Goal: Information Seeking & Learning: Find specific fact

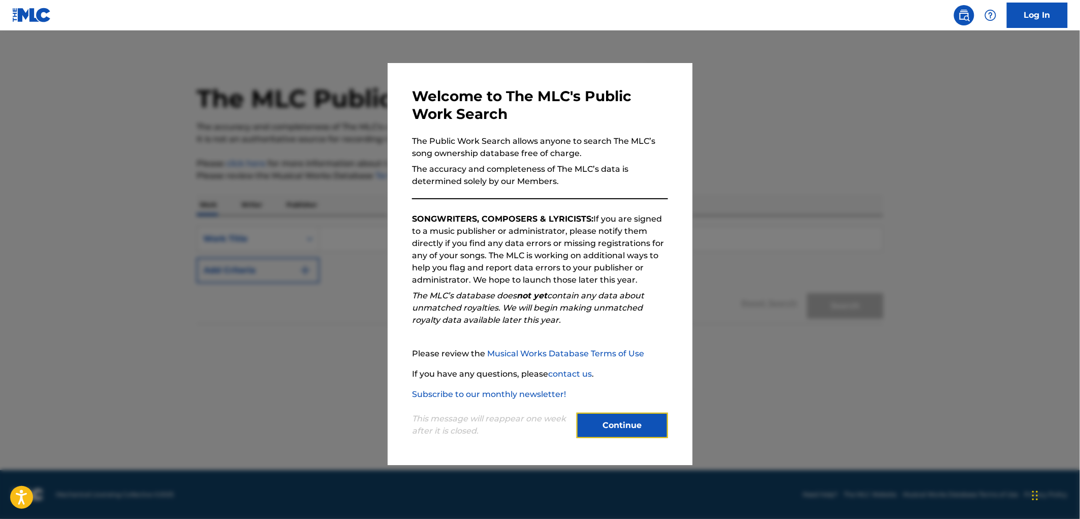
click at [606, 425] on button "Continue" at bounding box center [622, 425] width 91 height 25
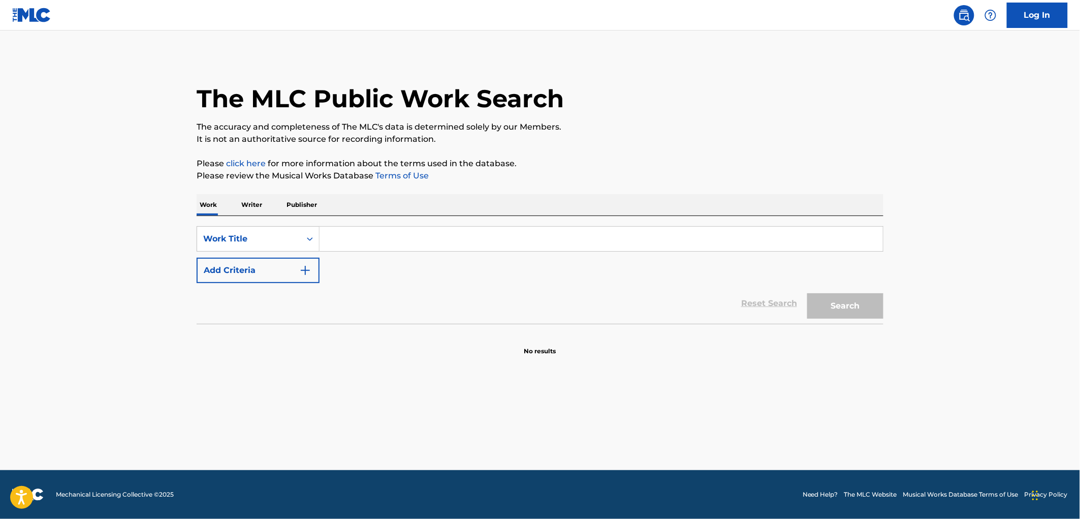
click at [357, 232] on input "Search Form" at bounding box center [601, 239] width 563 height 24
paste input ""What He's Done ""
drag, startPoint x: 474, startPoint y: 235, endPoint x: 402, endPoint y: 241, distance: 72.4
click at [402, 241] on input ""What He's Done "" at bounding box center [601, 239] width 563 height 24
drag, startPoint x: 334, startPoint y: 238, endPoint x: 320, endPoint y: 238, distance: 13.7
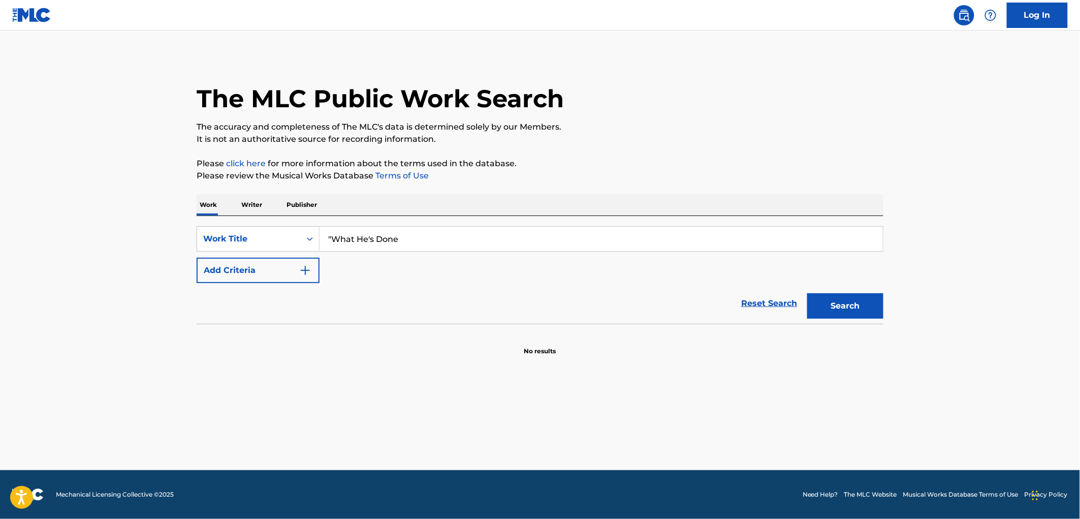
click at [320, 238] on input ""What He's Done" at bounding box center [601, 239] width 563 height 24
type input "What He's Done"
click at [846, 313] on button "Search" at bounding box center [845, 305] width 76 height 25
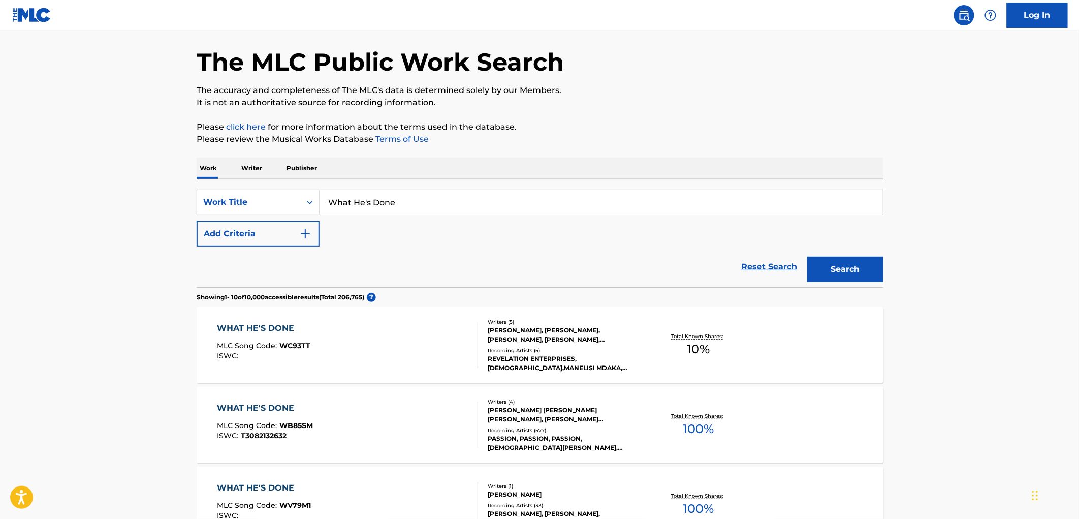
scroll to position [56, 0]
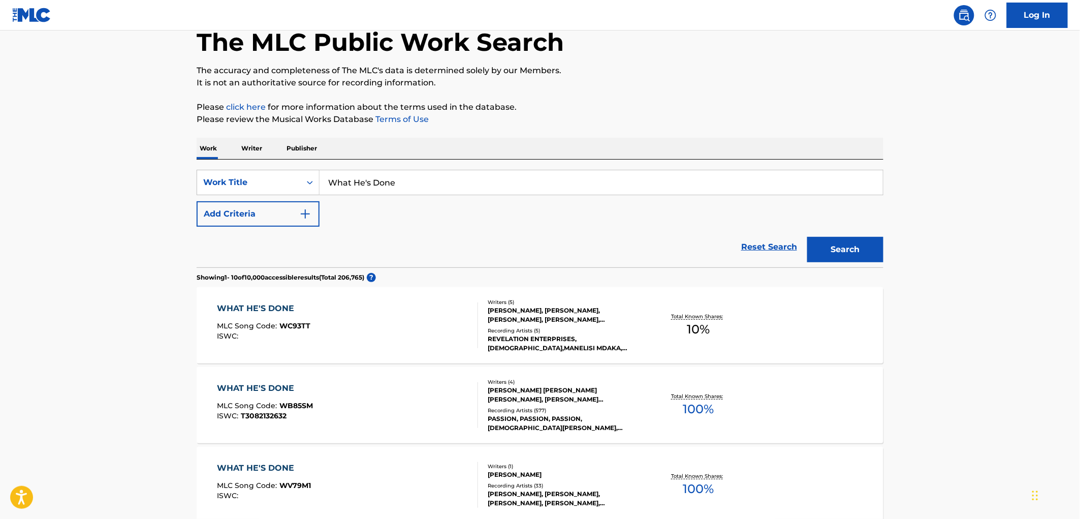
click at [256, 387] on div "WHAT HE'S DONE" at bounding box center [265, 388] width 96 height 12
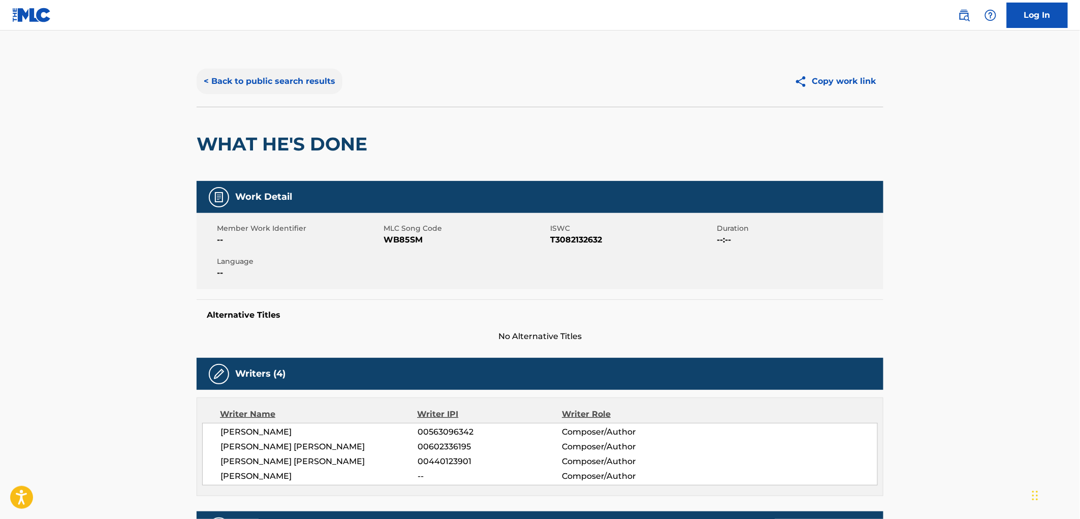
click at [325, 83] on button "< Back to public search results" at bounding box center [270, 81] width 146 height 25
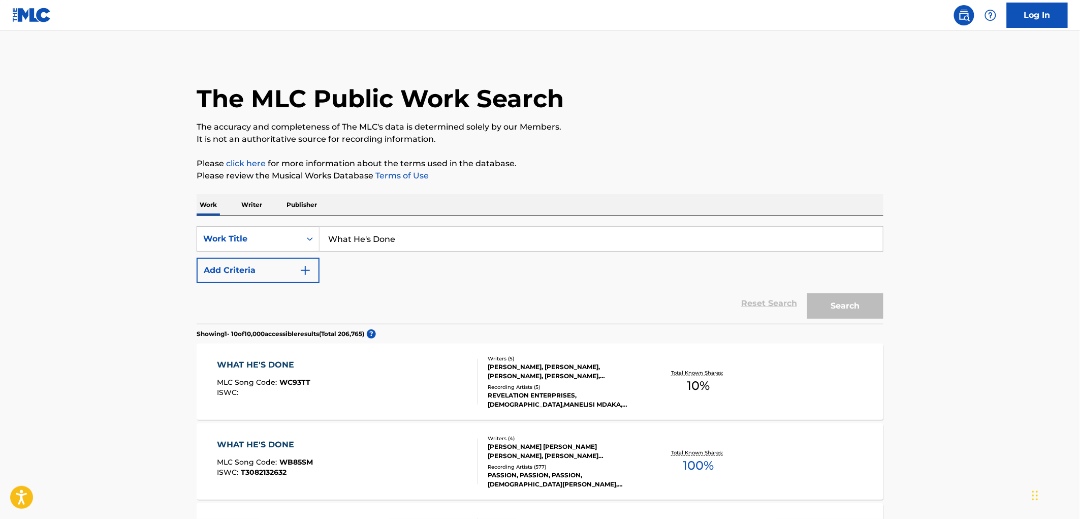
scroll to position [56, 0]
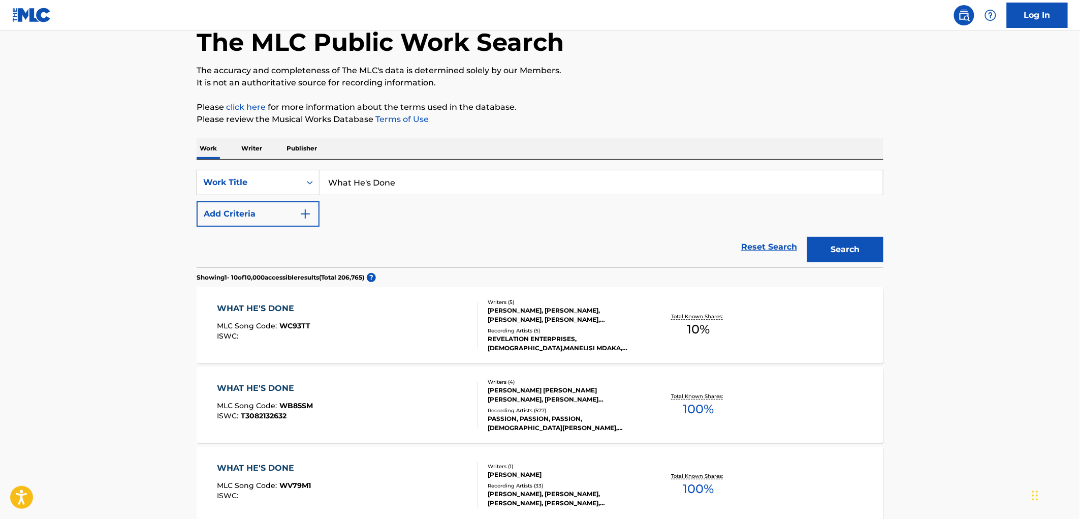
click at [362, 188] on input "What He's Done" at bounding box center [601, 182] width 563 height 24
type input "turn your eyes"
click at [807, 237] on button "Search" at bounding box center [845, 249] width 76 height 25
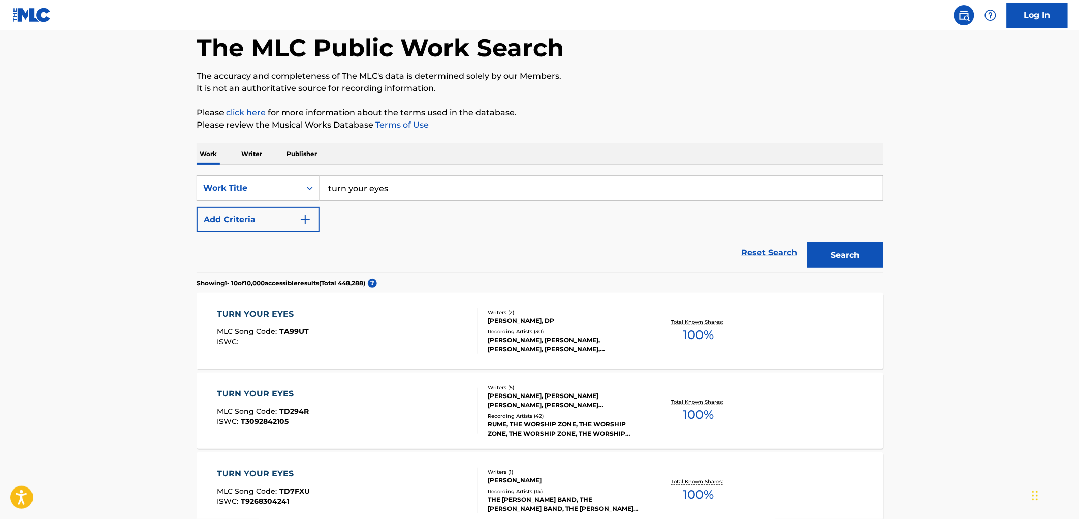
scroll to position [0, 0]
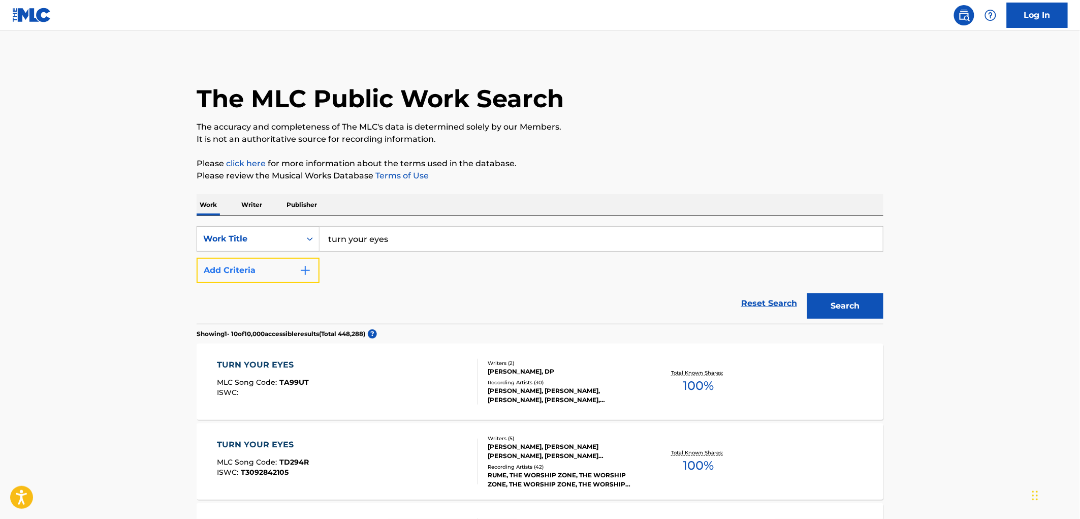
click at [258, 259] on button "Add Criteria" at bounding box center [258, 270] width 123 height 25
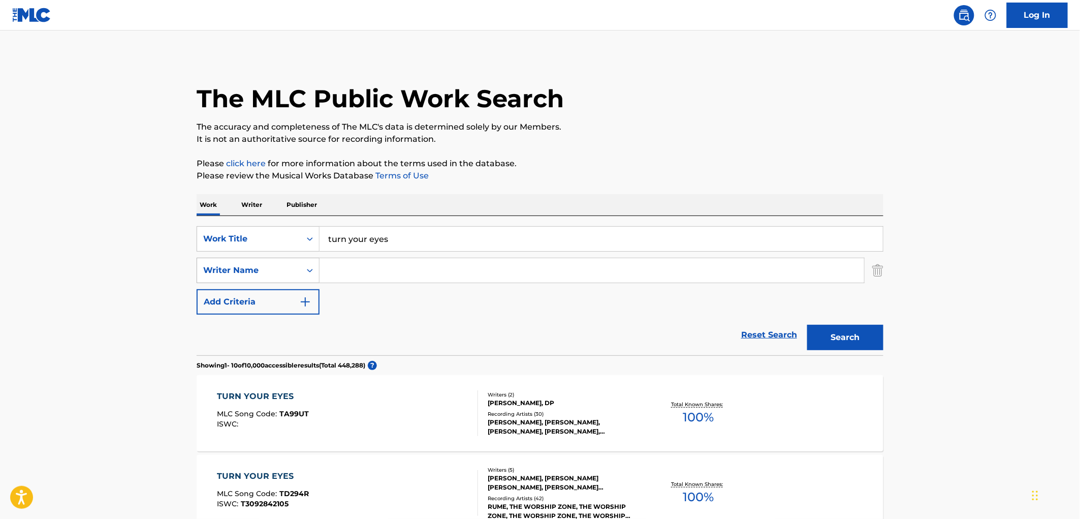
click at [260, 275] on div "Writer Name" at bounding box center [248, 270] width 91 height 12
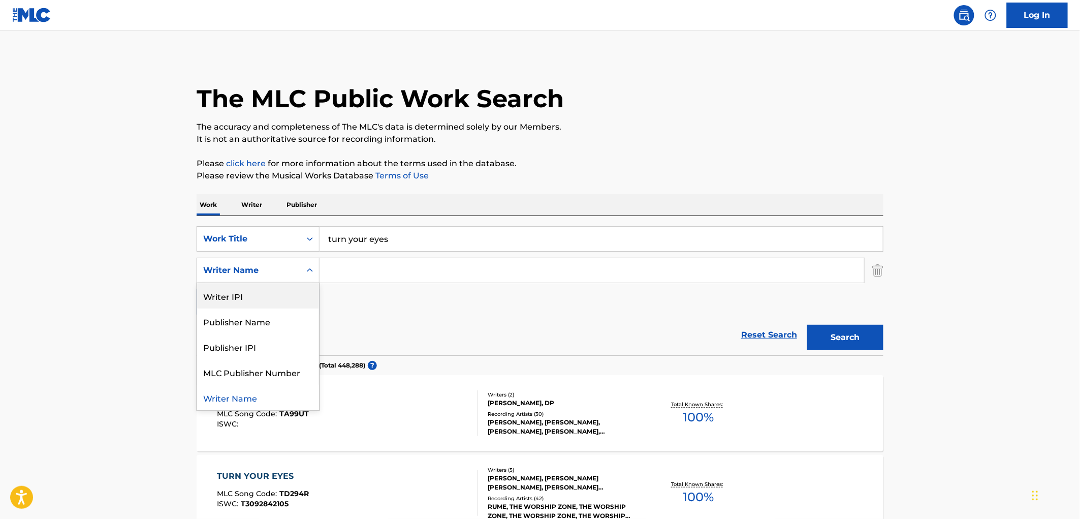
click at [428, 272] on input "Search Form" at bounding box center [592, 270] width 545 height 24
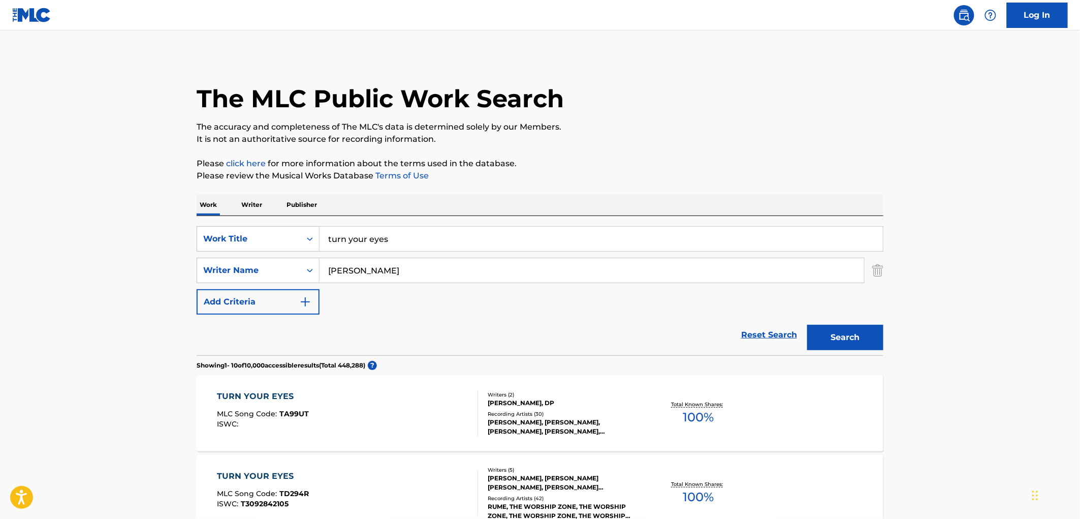
click at [807, 325] on button "Search" at bounding box center [845, 337] width 76 height 25
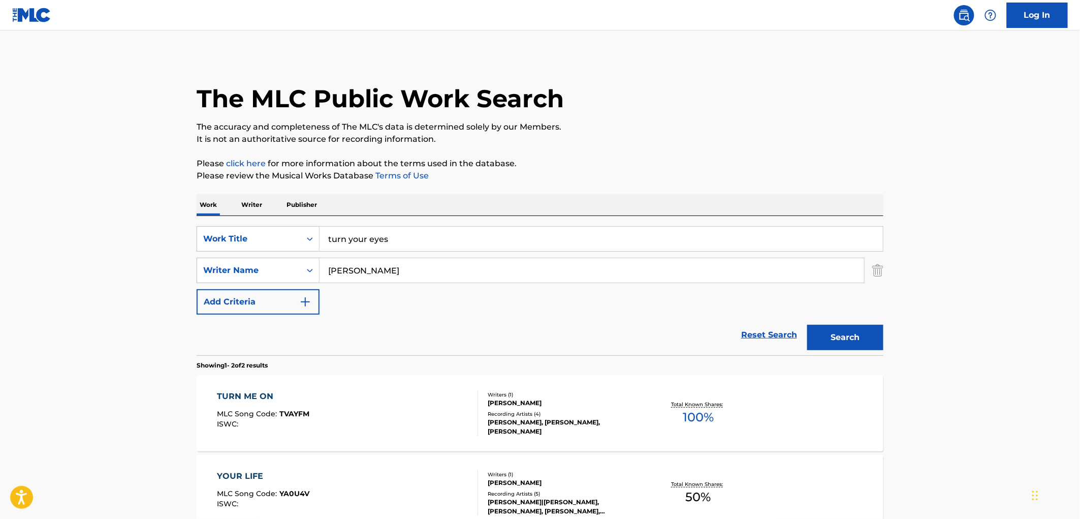
click at [361, 266] on input "[PERSON_NAME]" at bounding box center [592, 270] width 545 height 24
type input "[PERSON_NAME]"
click at [807, 325] on button "Search" at bounding box center [845, 337] width 76 height 25
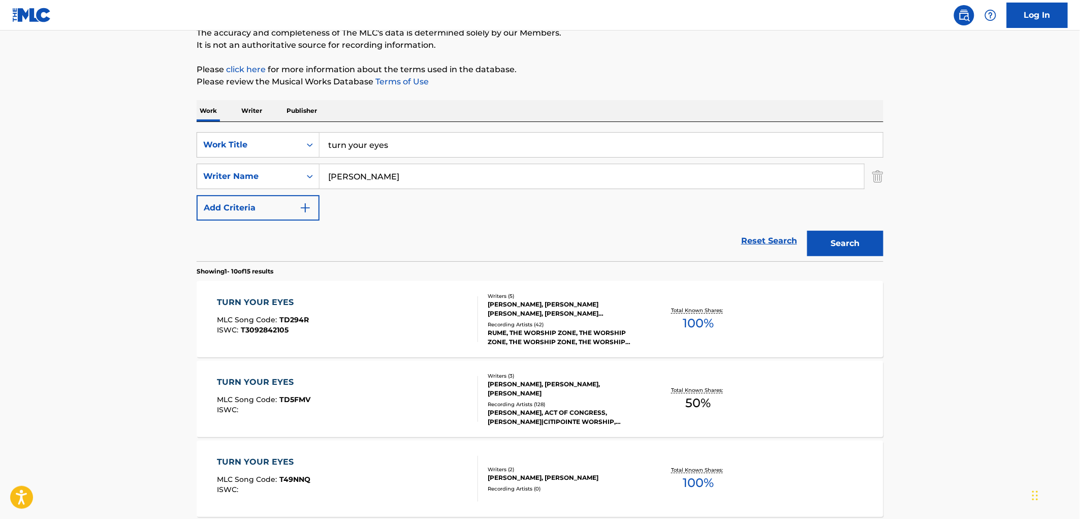
scroll to position [113, 0]
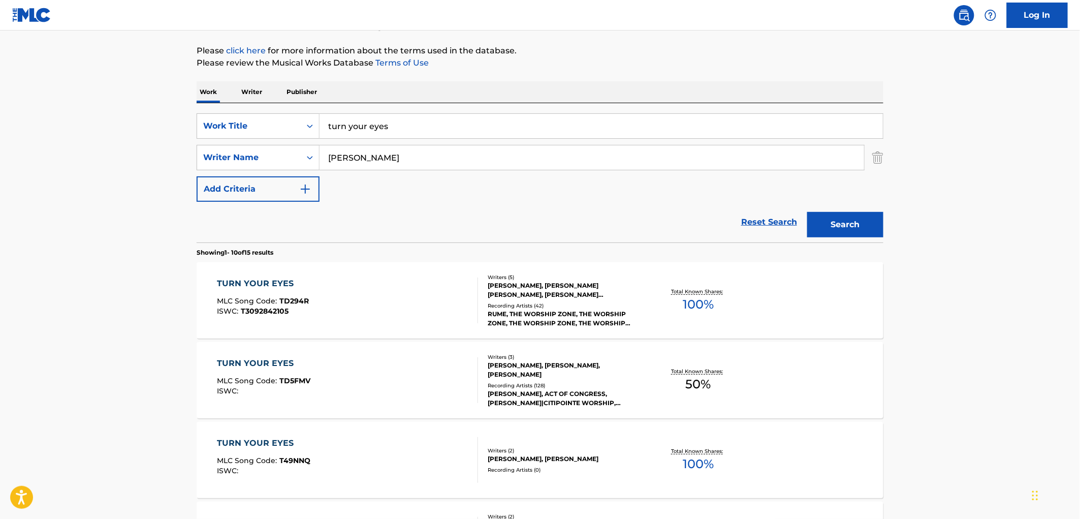
click at [404, 301] on div "TURN YOUR EYES MLC Song Code : TD294R ISWC : T3092842105" at bounding box center [347, 300] width 261 height 46
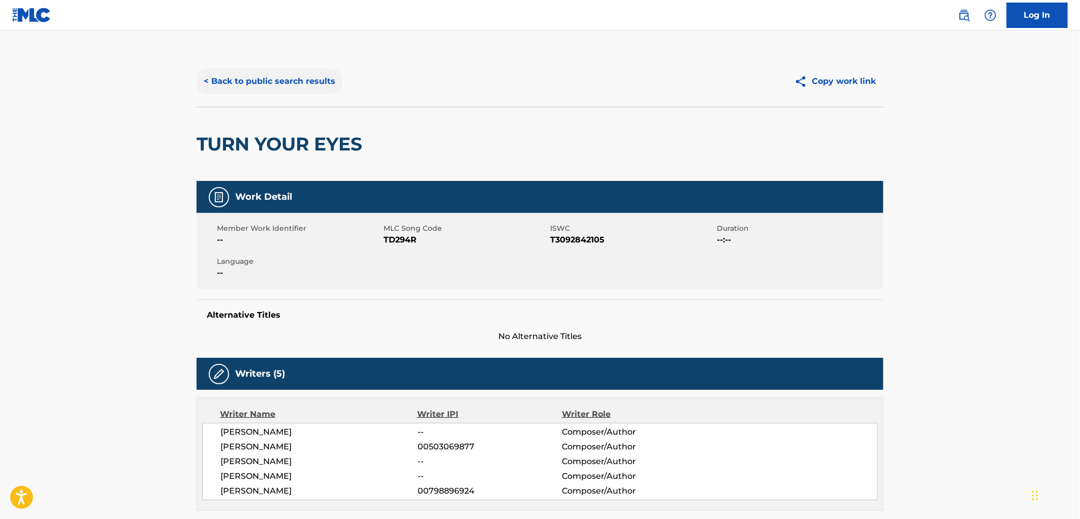
click at [271, 75] on button "< Back to public search results" at bounding box center [270, 81] width 146 height 25
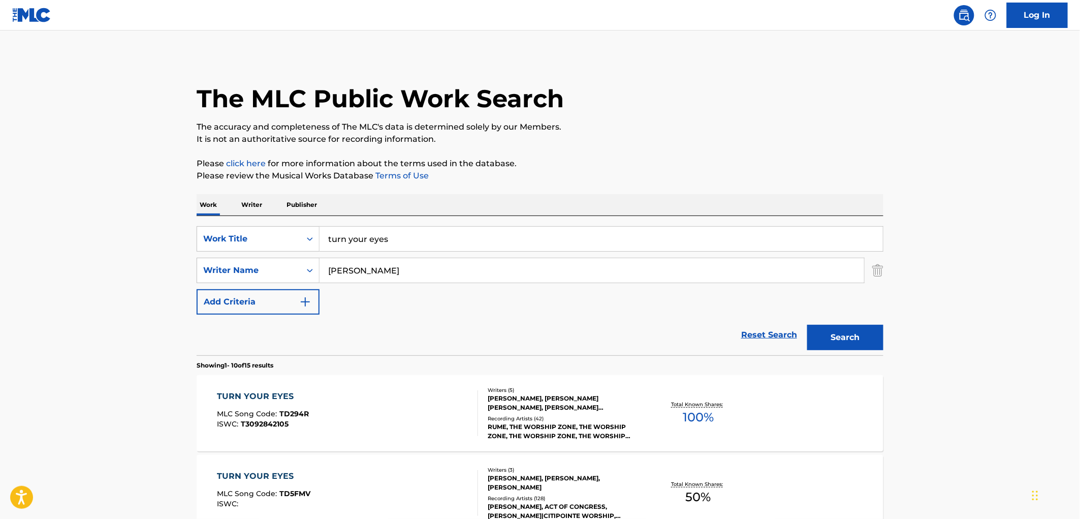
scroll to position [113, 0]
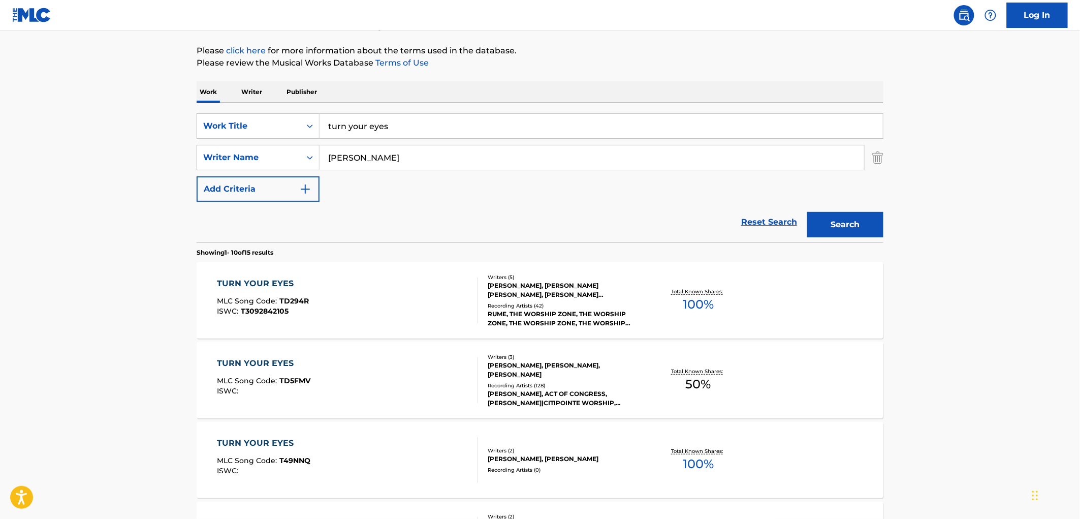
click at [386, 125] on input "turn your eyes" at bounding box center [601, 126] width 563 height 24
type input "the stand"
type input "[GEOGRAPHIC_DATA]"
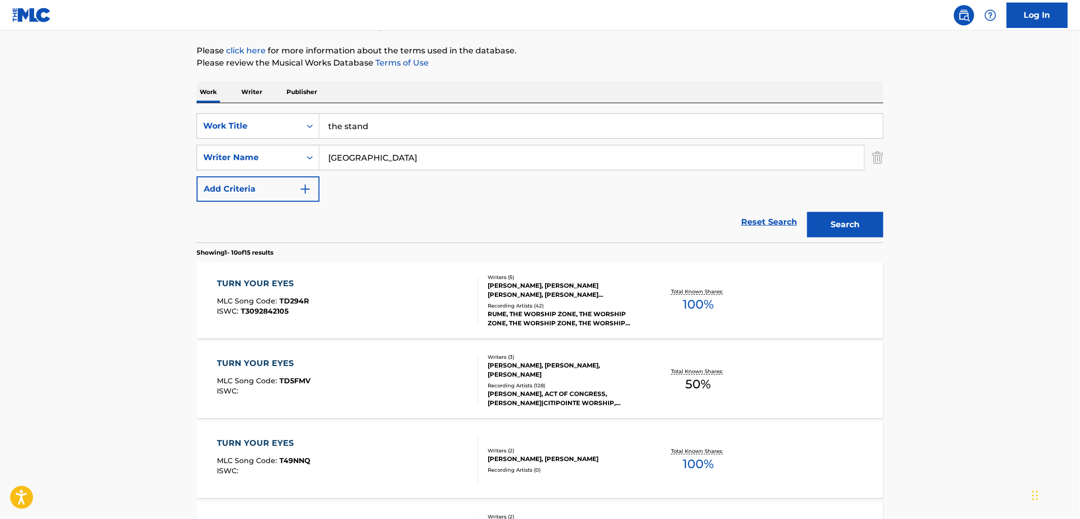
click at [807, 212] on button "Search" at bounding box center [845, 224] width 76 height 25
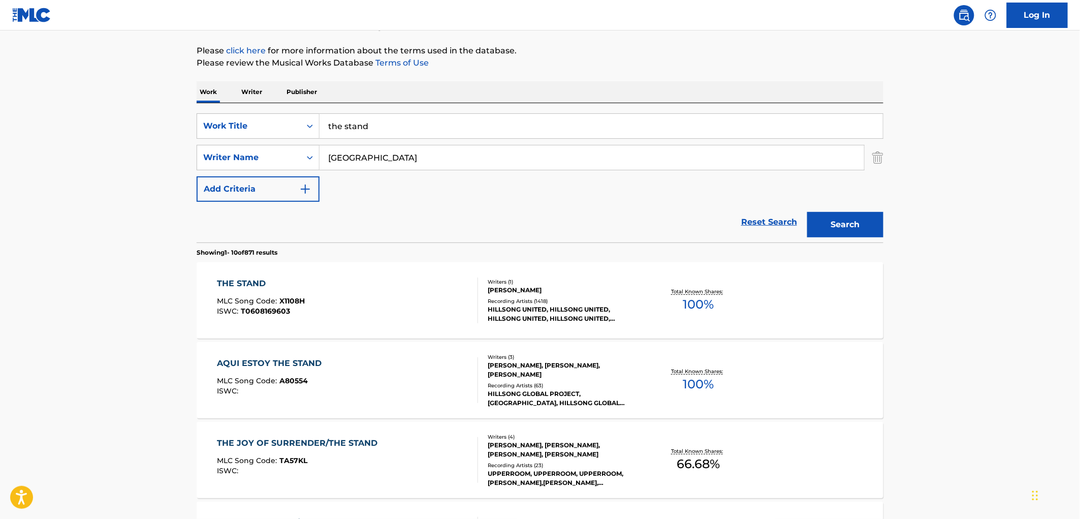
click at [351, 311] on div "THE STAND MLC Song Code : X1108H ISWC : T0608169603" at bounding box center [347, 300] width 261 height 46
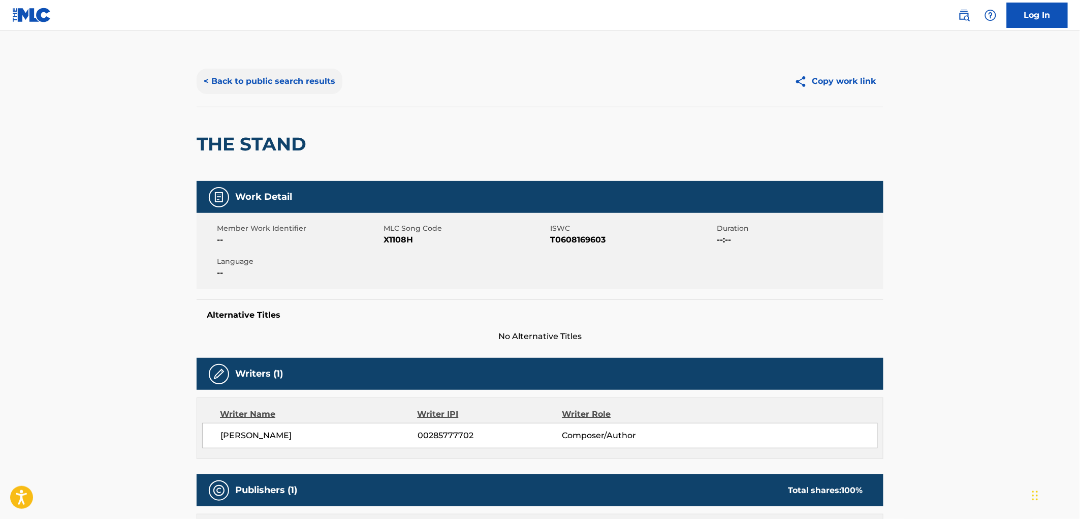
click at [267, 86] on button "< Back to public search results" at bounding box center [270, 81] width 146 height 25
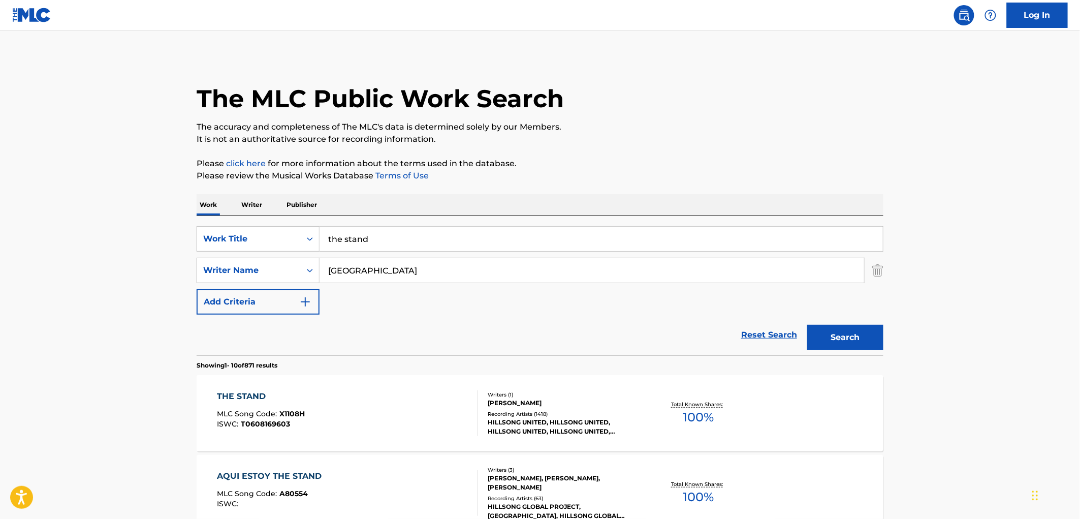
scroll to position [113, 0]
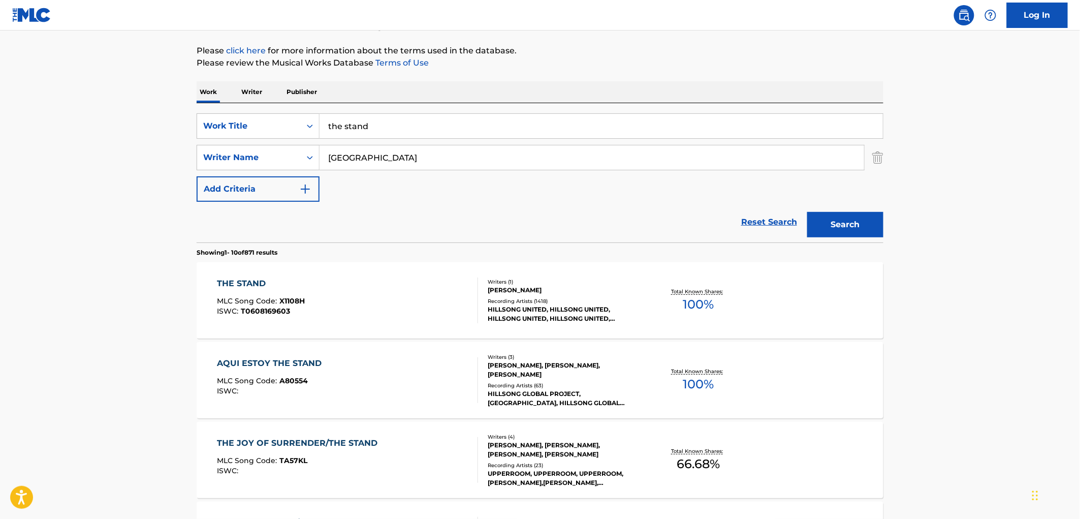
click at [398, 125] on input "the stand" at bounding box center [601, 126] width 563 height 24
click at [397, 124] on input "the stand" at bounding box center [601, 126] width 563 height 24
paste input "The Power of the Cross (Presentation)"
drag, startPoint x: 422, startPoint y: 124, endPoint x: 573, endPoint y: 125, distance: 150.9
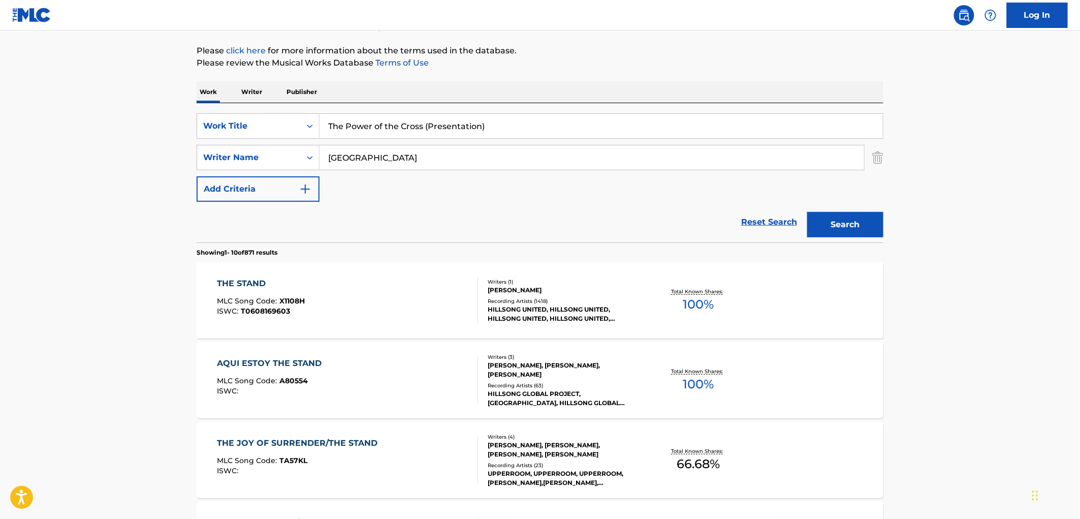
click at [573, 125] on input "The Power of the Cross (Presentation)" at bounding box center [601, 126] width 563 height 24
type input "The Power of the Cross"
click at [354, 157] on input "[GEOGRAPHIC_DATA]" at bounding box center [592, 157] width 545 height 24
type input "townend"
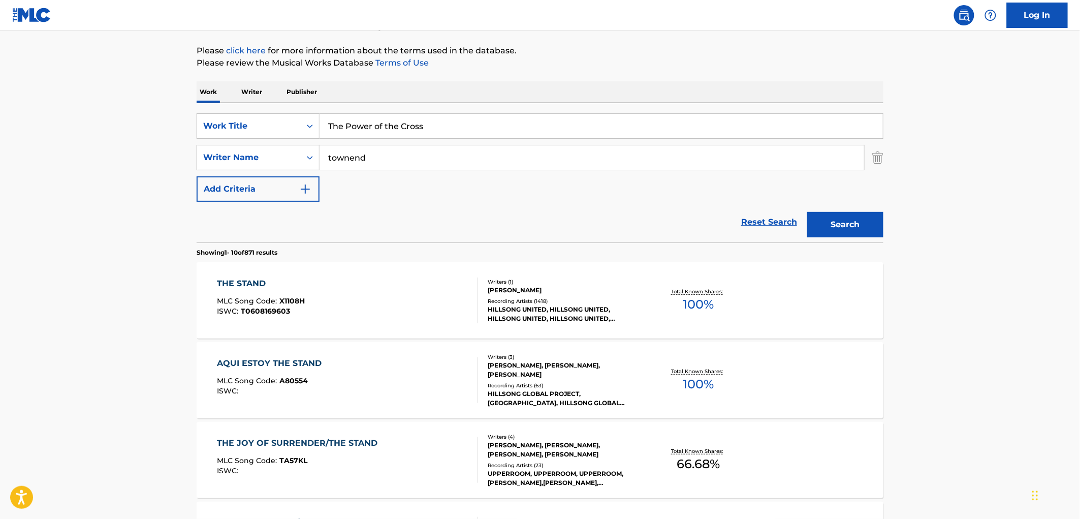
click at [807, 212] on button "Search" at bounding box center [845, 224] width 76 height 25
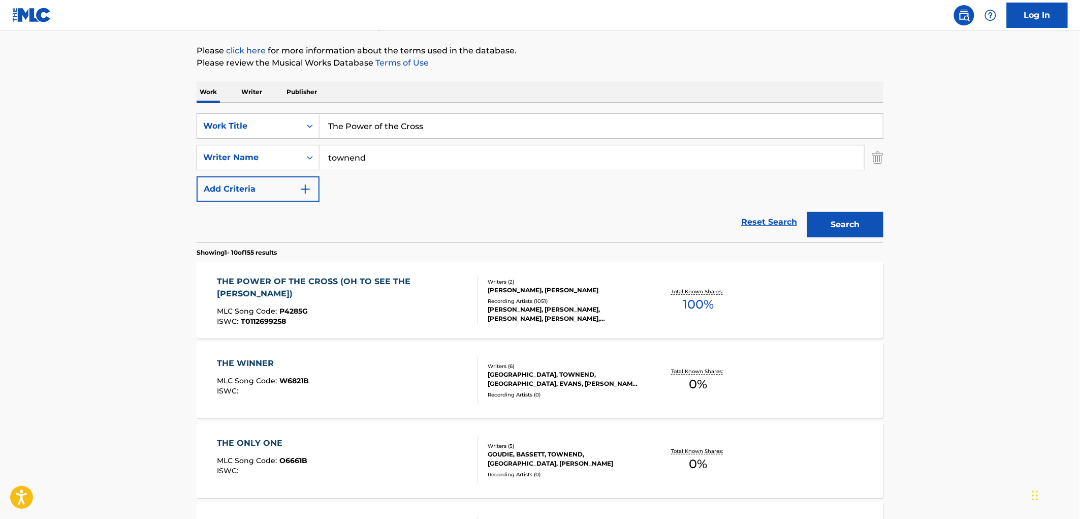
click at [407, 279] on div "THE POWER OF THE CROSS (OH TO SEE THE [PERSON_NAME])" at bounding box center [343, 287] width 252 height 24
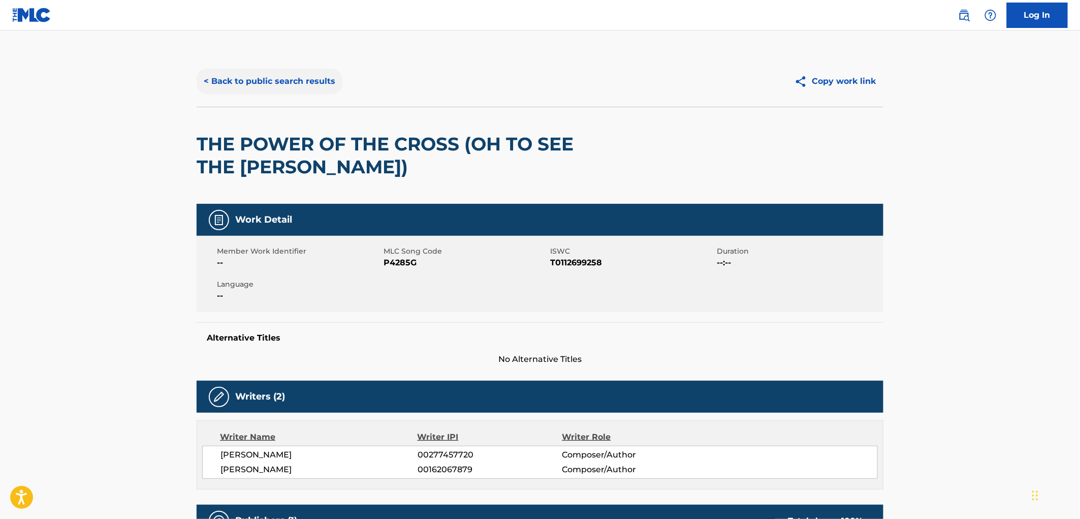
click at [262, 85] on button "< Back to public search results" at bounding box center [270, 81] width 146 height 25
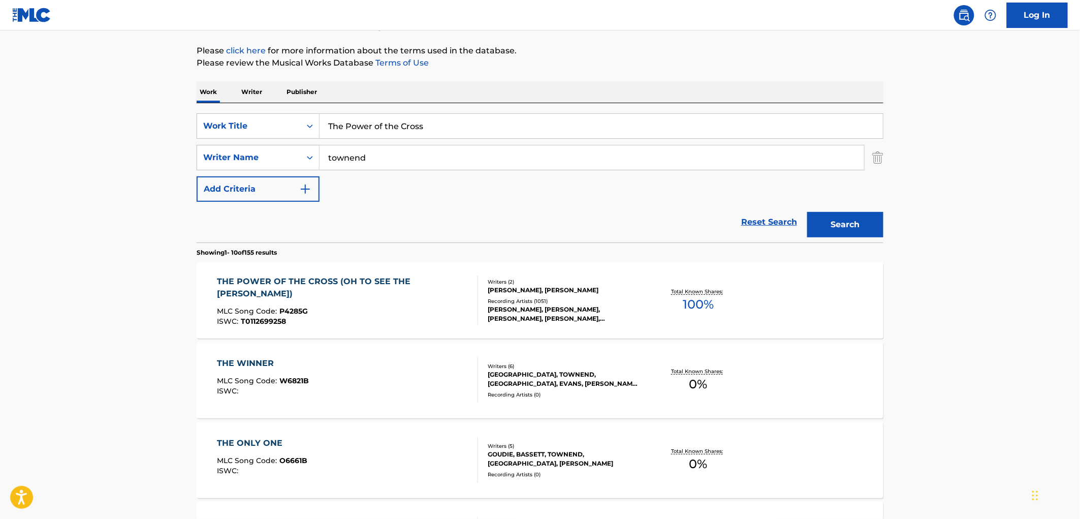
click at [358, 133] on input "The Power of the Cross" at bounding box center [601, 126] width 563 height 24
paste input "[PERSON_NAME]"
type input "[PERSON_NAME]"
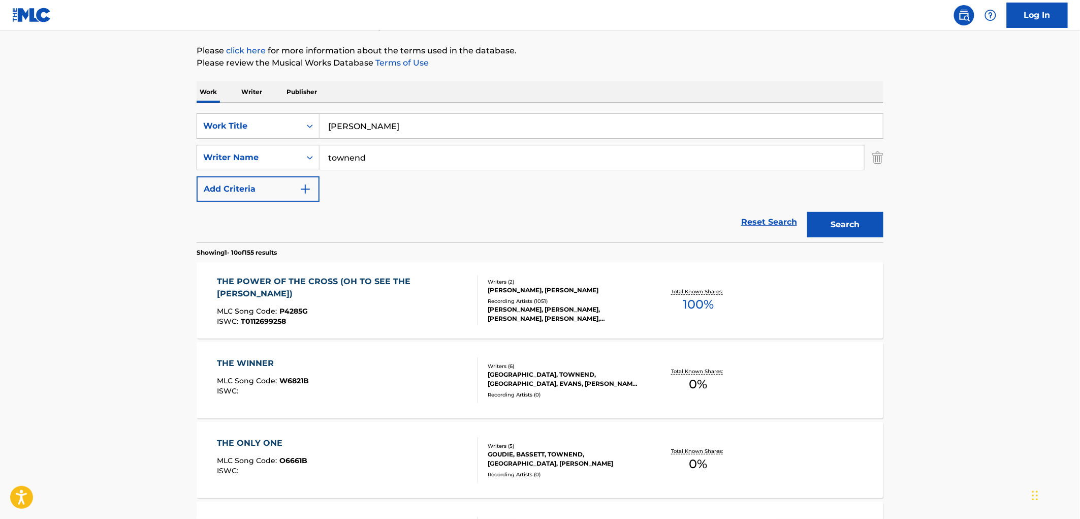
click at [360, 162] on input "townend" at bounding box center [592, 157] width 545 height 24
click at [360, 129] on input "[PERSON_NAME]" at bounding box center [601, 126] width 563 height 24
click at [361, 159] on input "townend" at bounding box center [592, 157] width 545 height 24
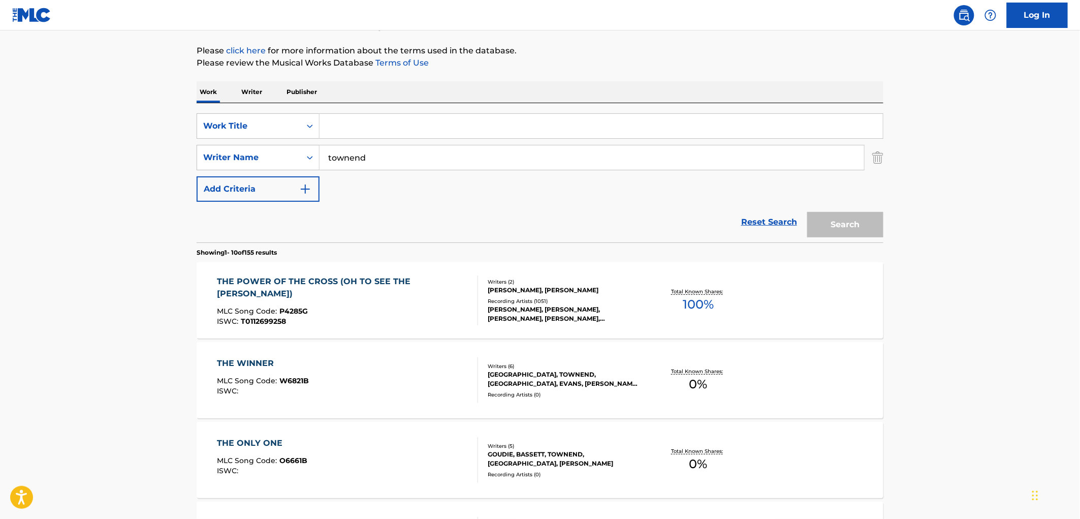
paste input "[PERSON_NAME]"
type input "[PERSON_NAME]"
click at [368, 128] on input "Search Form" at bounding box center [601, 126] width 563 height 24
type input "the night song"
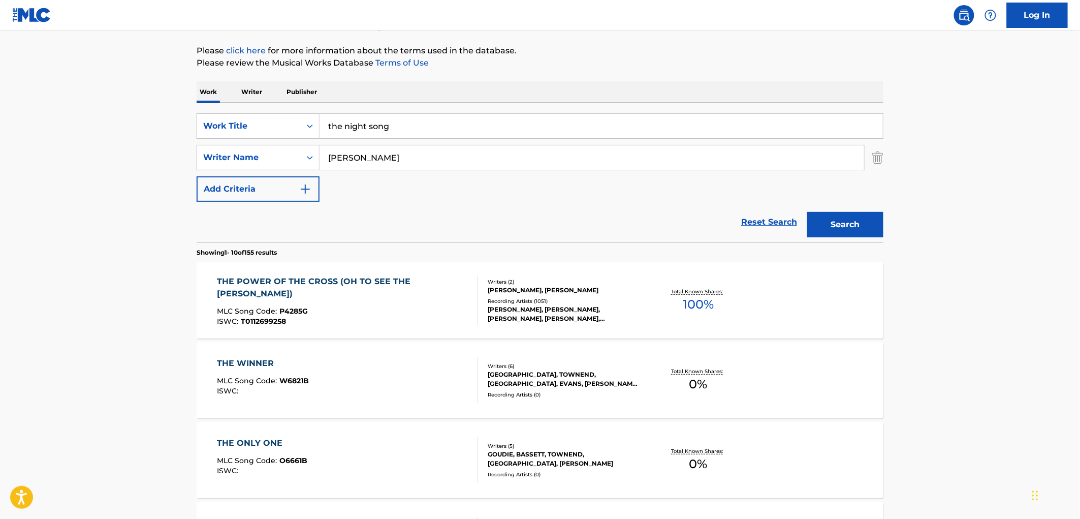
click at [807, 212] on button "Search" at bounding box center [845, 224] width 76 height 25
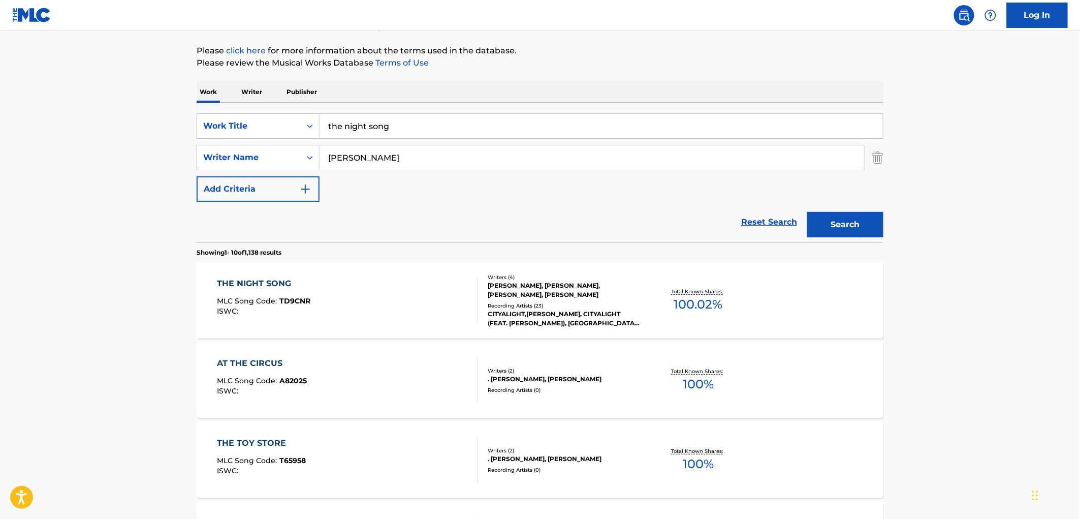
click at [268, 283] on div "THE NIGHT SONG" at bounding box center [263, 283] width 93 height 12
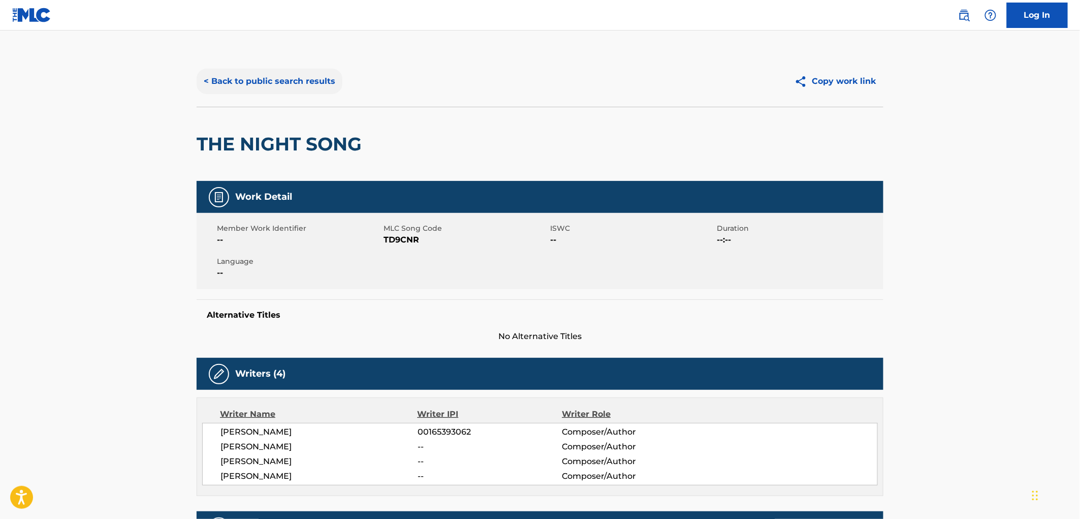
click at [336, 78] on button "< Back to public search results" at bounding box center [270, 81] width 146 height 25
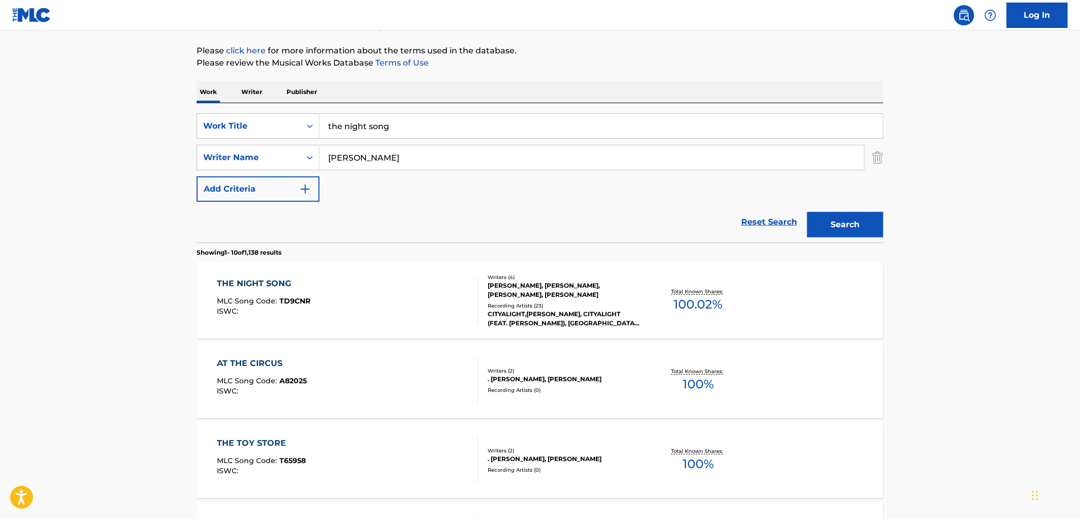
click at [362, 134] on input "the night song" at bounding box center [601, 126] width 563 height 24
paste input "His Mercy is More"
type input "His Mercy is More"
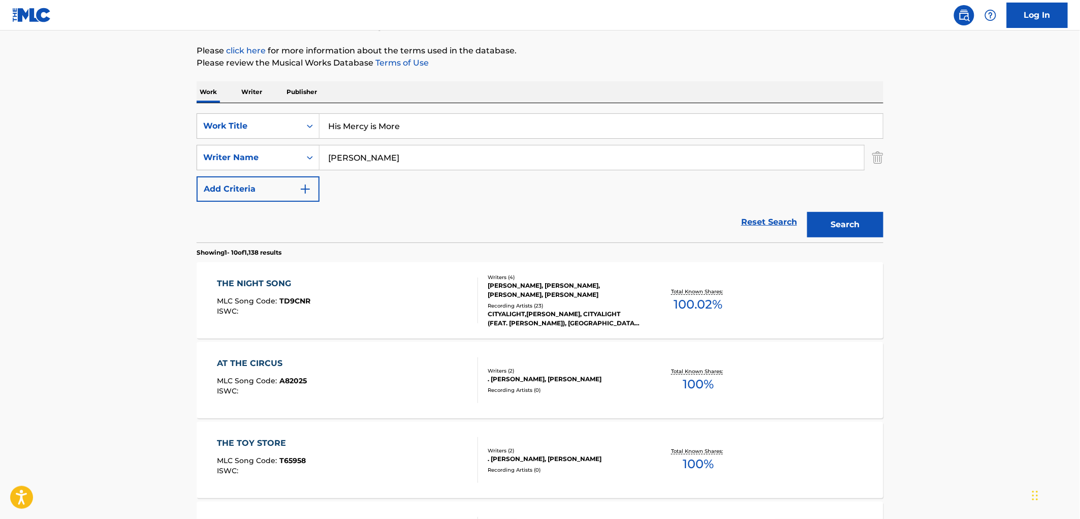
click at [359, 151] on input "[PERSON_NAME]" at bounding box center [592, 157] width 545 height 24
type input "papa"
click at [807, 212] on button "Search" at bounding box center [845, 224] width 76 height 25
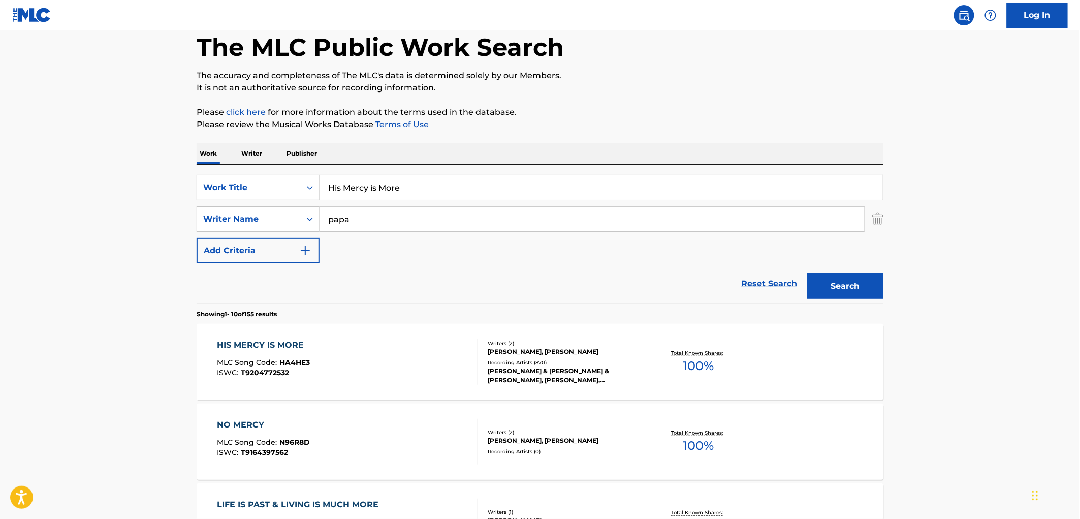
scroll to position [169, 0]
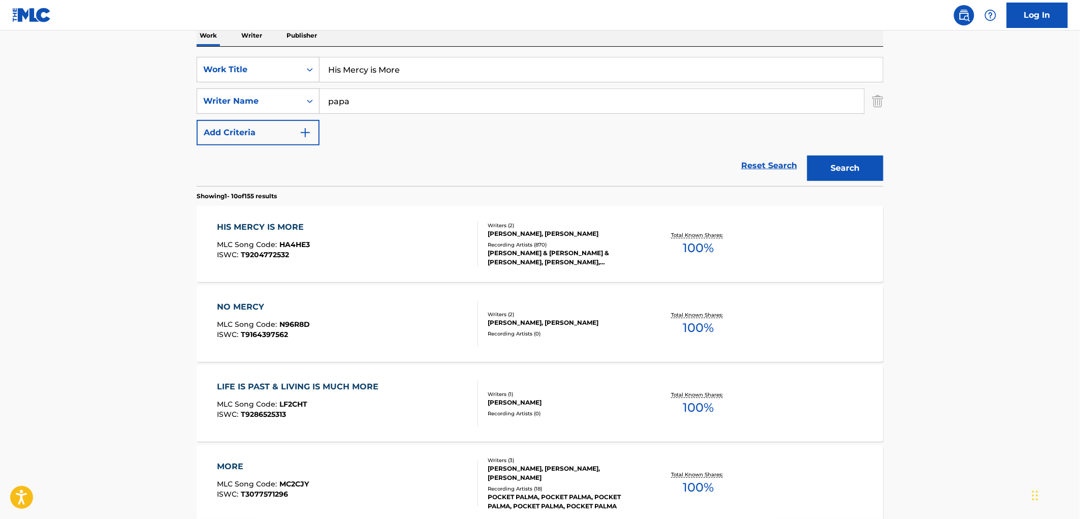
click at [277, 228] on div "HIS MERCY IS MORE" at bounding box center [263, 227] width 93 height 12
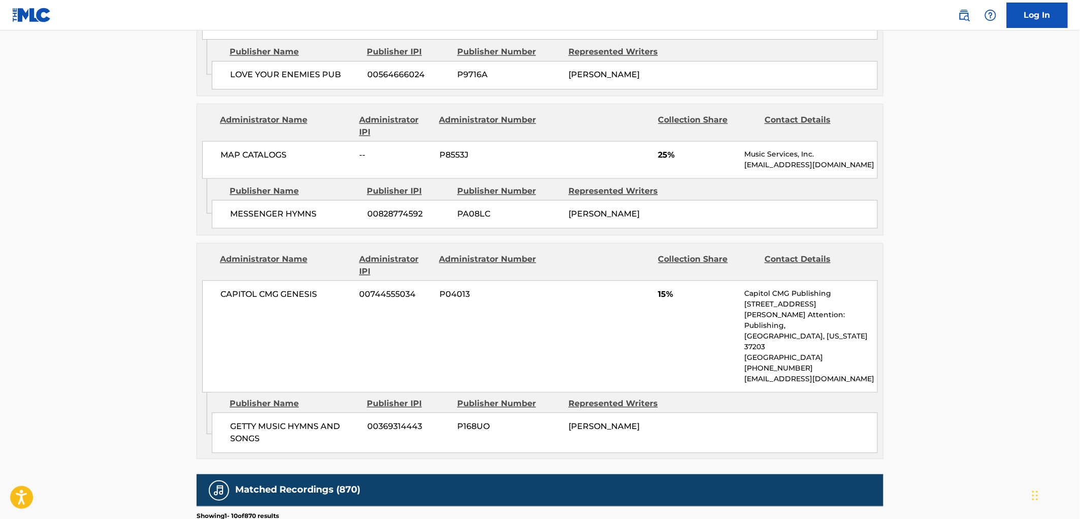
scroll to position [790, 0]
